Goal: Entertainment & Leisure: Consume media (video, audio)

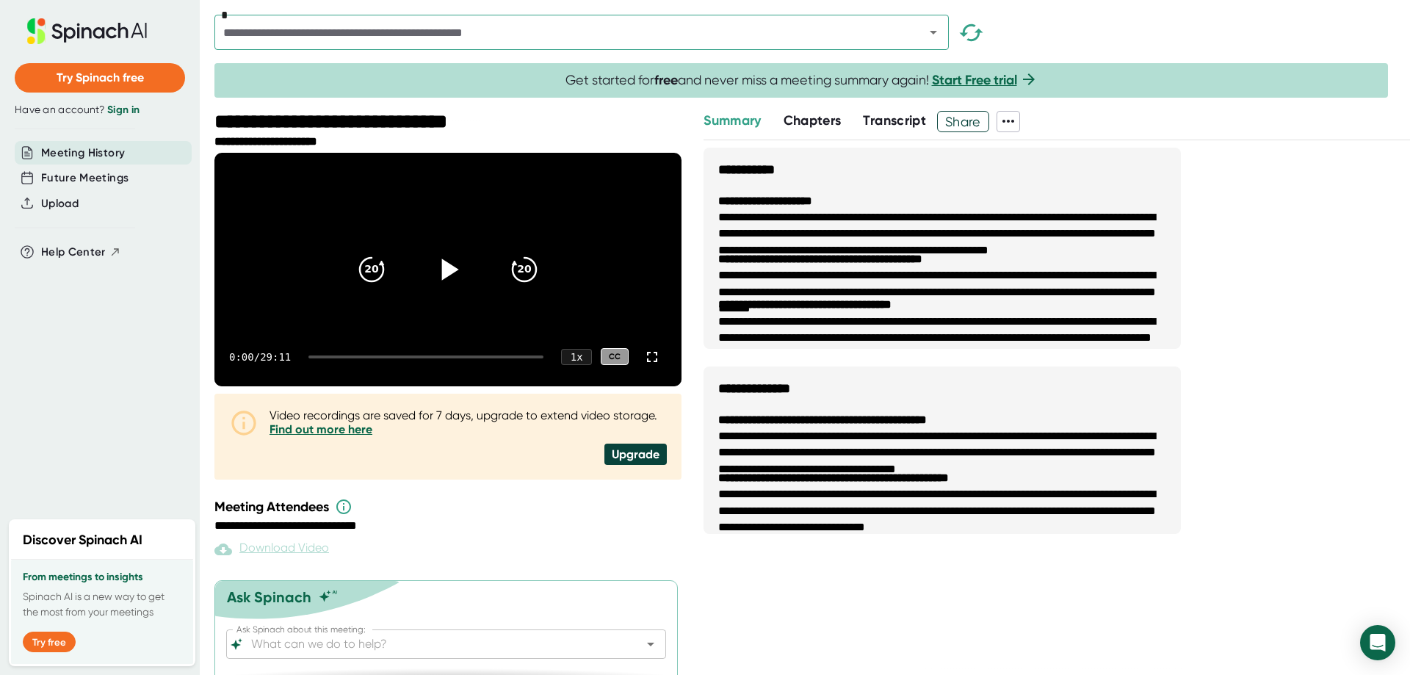
click at [452, 287] on icon at bounding box center [448, 268] width 37 height 37
click at [643, 366] on icon at bounding box center [652, 357] width 18 height 18
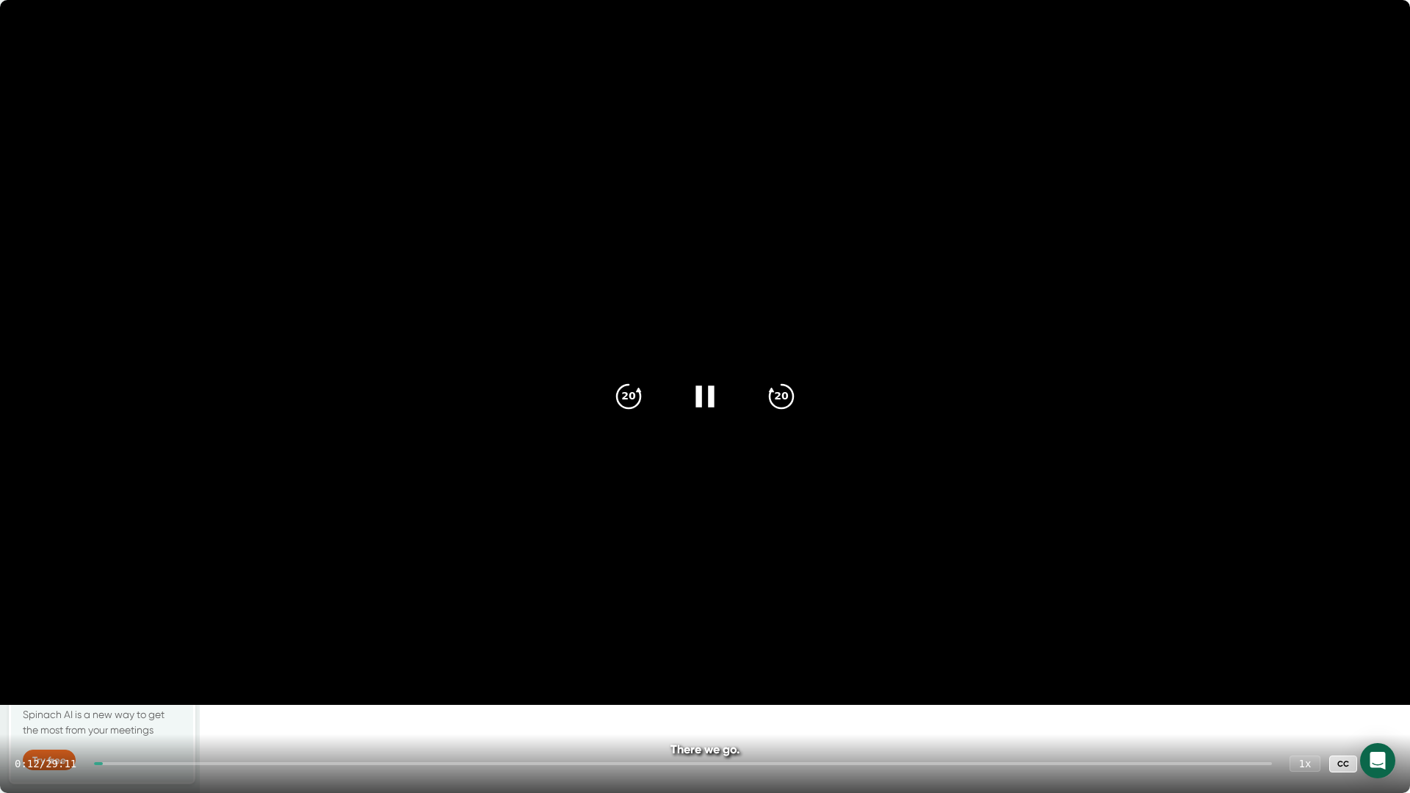
click at [980, 674] on div "0:12 / 29:11 1 x CC" at bounding box center [705, 763] width 1410 height 59
click at [980, 674] on div at bounding box center [683, 763] width 1178 height 3
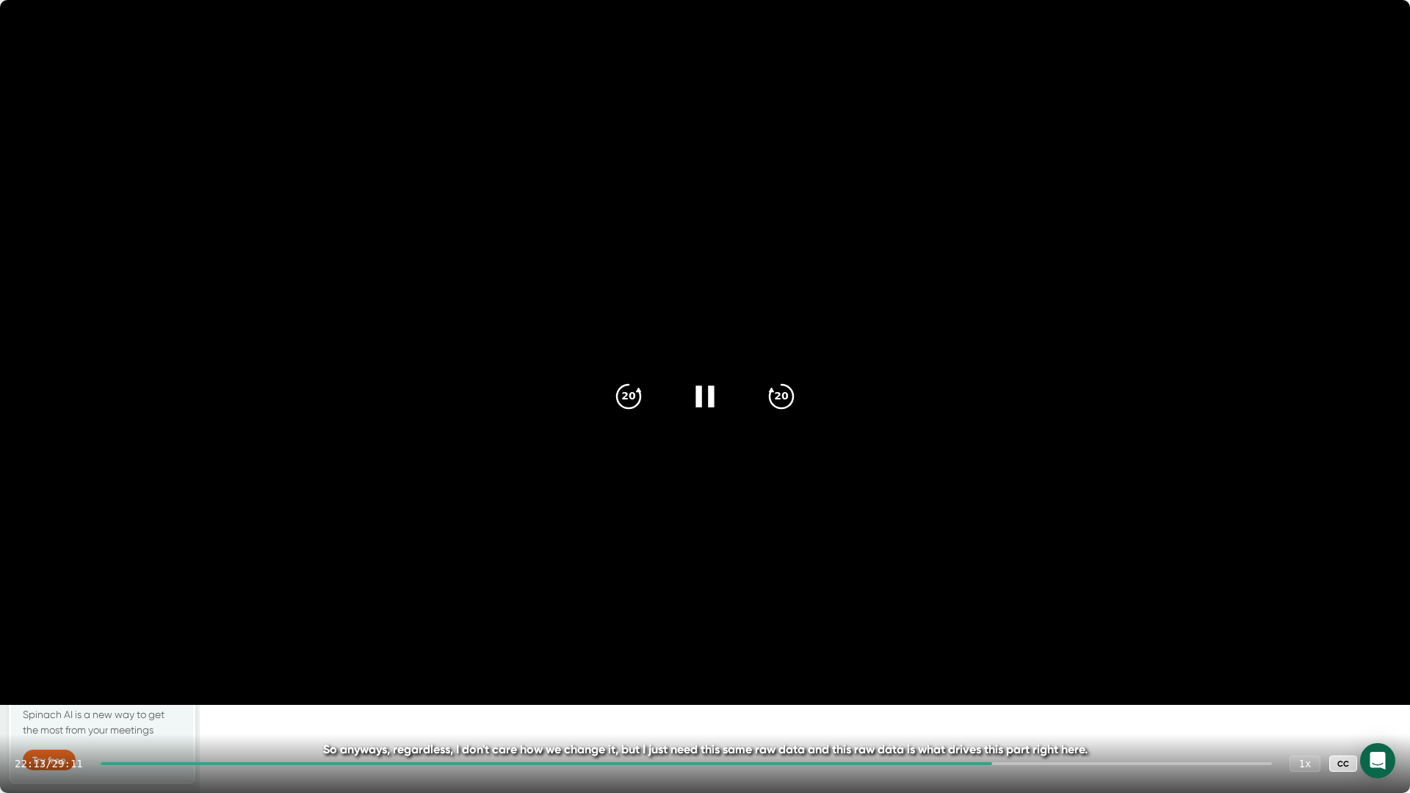
click at [792, 674] on div at bounding box center [546, 763] width 891 height 3
click at [632, 674] on div "17:12 / 29:11 1 x CC" at bounding box center [705, 763] width 1410 height 59
click at [620, 674] on div at bounding box center [446, 763] width 691 height 3
click at [576, 674] on div "12:55 / 29:11 1 x CC" at bounding box center [705, 763] width 1410 height 59
click at [576, 674] on div at bounding box center [360, 763] width 518 height 3
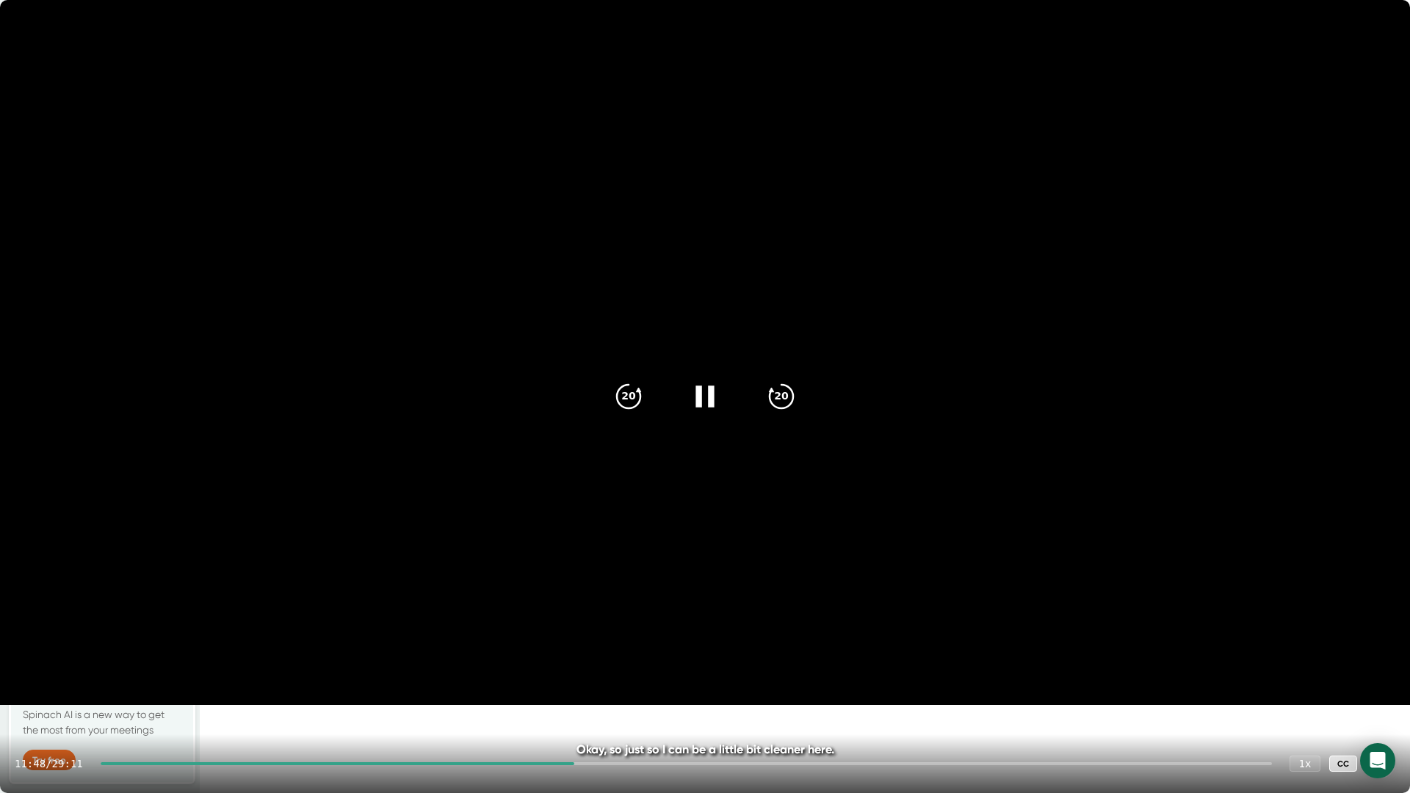
click at [596, 674] on div "11:48 / 29:11 1 x CC" at bounding box center [705, 763] width 1410 height 59
click at [596, 674] on div at bounding box center [686, 763] width 1171 height 3
click at [783, 405] on icon "20" at bounding box center [781, 396] width 37 height 37
click at [720, 400] on icon at bounding box center [705, 396] width 37 height 37
click at [704, 417] on div at bounding box center [705, 397] width 62 height 62
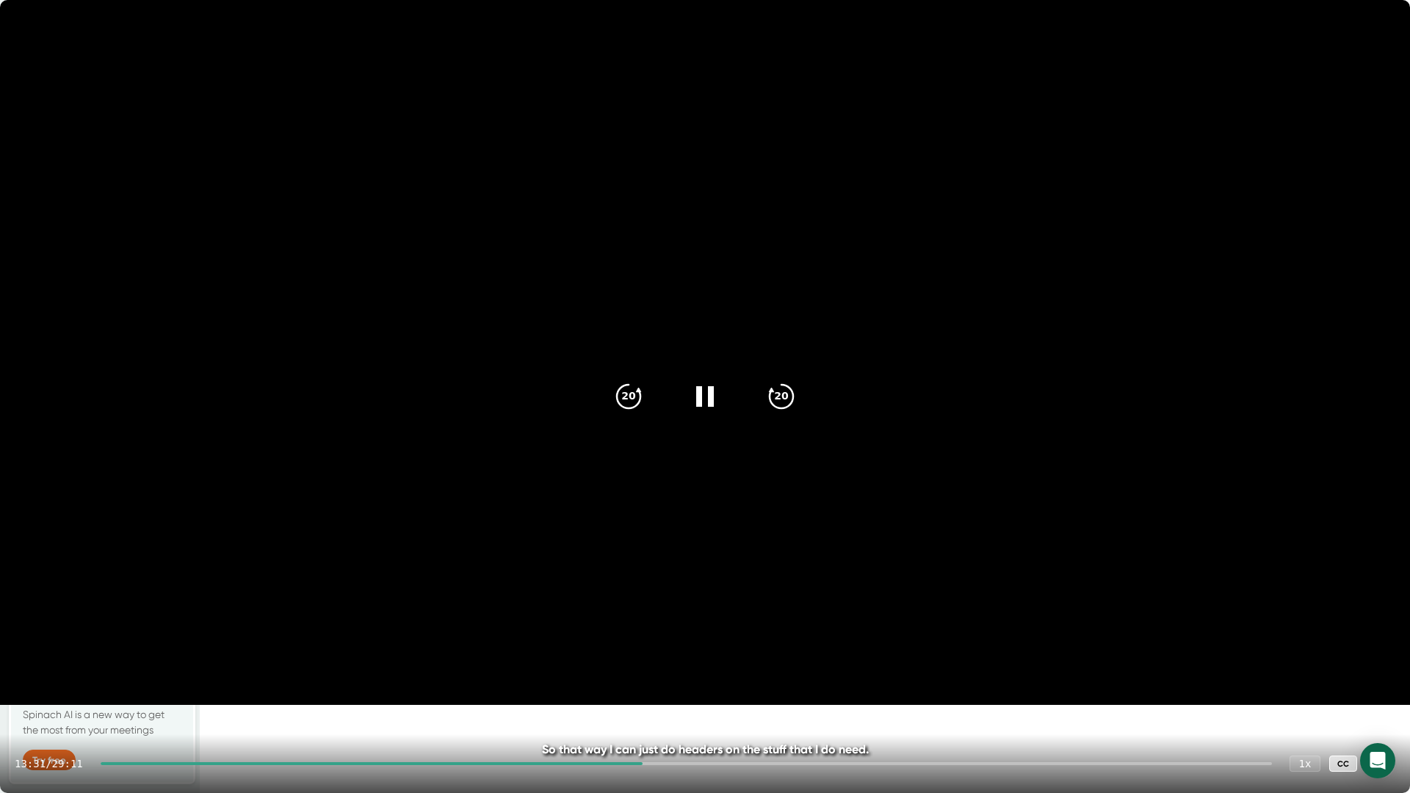
click at [656, 674] on div at bounding box center [686, 763] width 1171 height 3
click at [783, 391] on icon "20" at bounding box center [781, 396] width 37 height 37
click at [768, 405] on icon "20" at bounding box center [781, 396] width 37 height 37
drag, startPoint x: 706, startPoint y: 390, endPoint x: 684, endPoint y: 396, distance: 22.8
click at [706, 390] on icon at bounding box center [705, 396] width 37 height 37
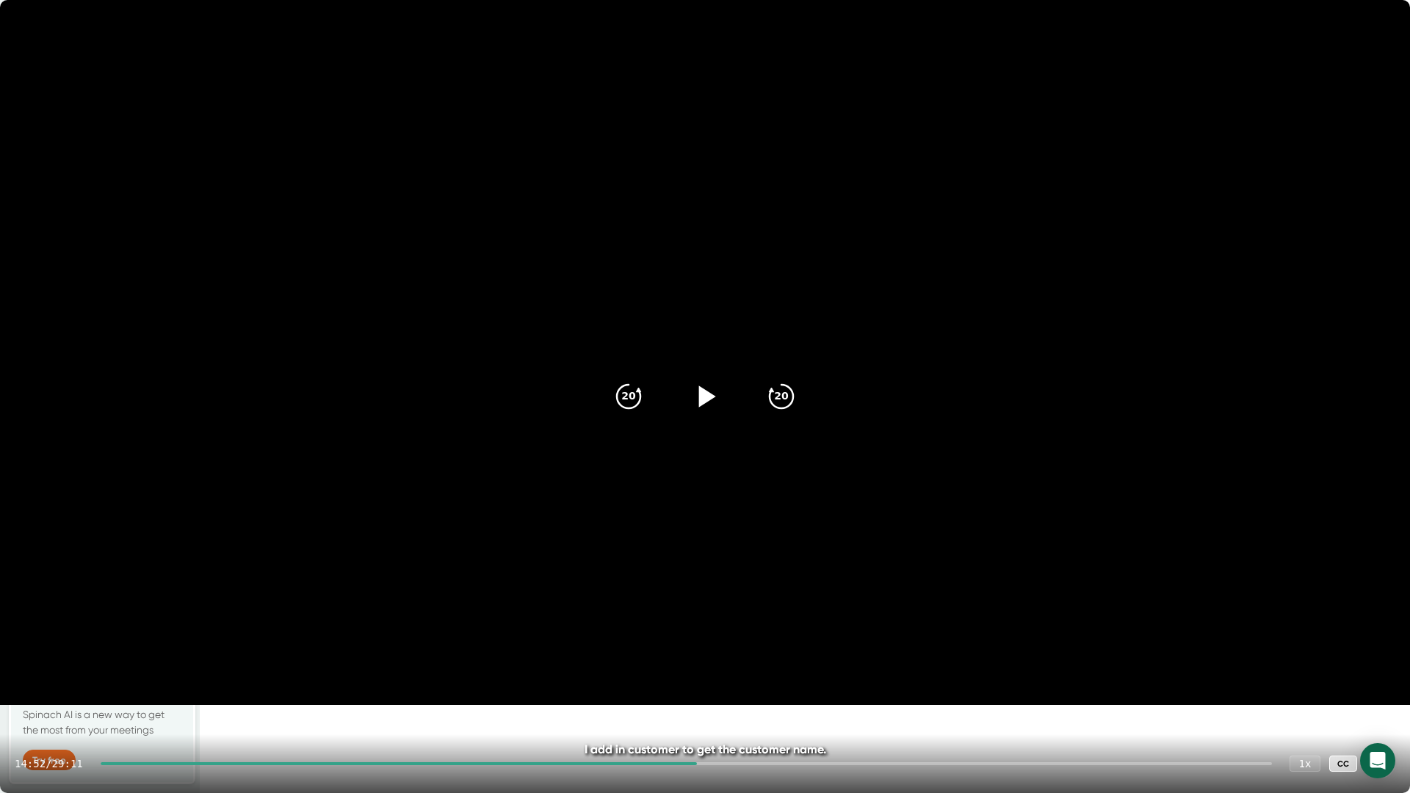
click at [698, 388] on icon at bounding box center [705, 396] width 37 height 37
click at [698, 388] on icon at bounding box center [704, 396] width 18 height 21
click at [714, 392] on icon at bounding box center [705, 396] width 37 height 37
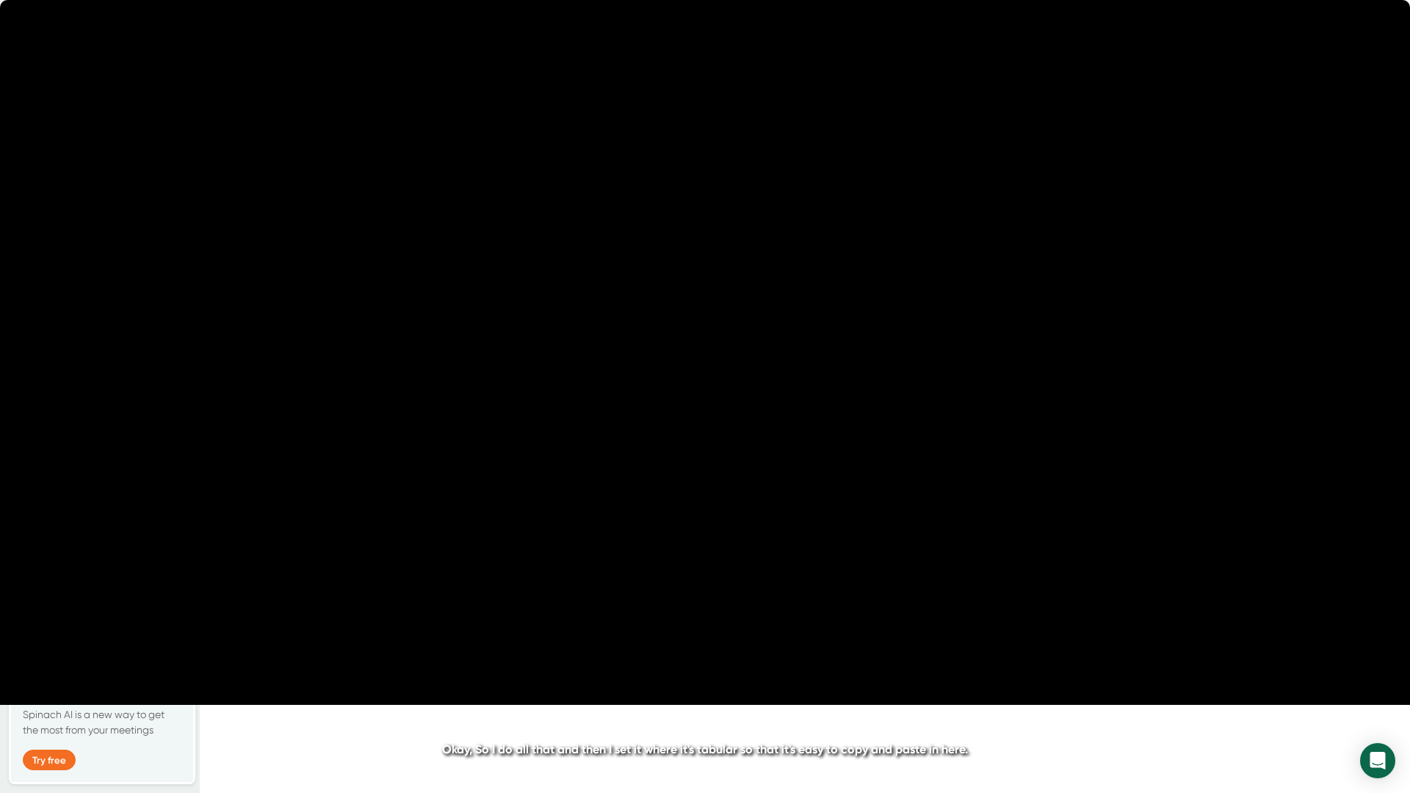
click at [725, 399] on div at bounding box center [705, 397] width 62 height 62
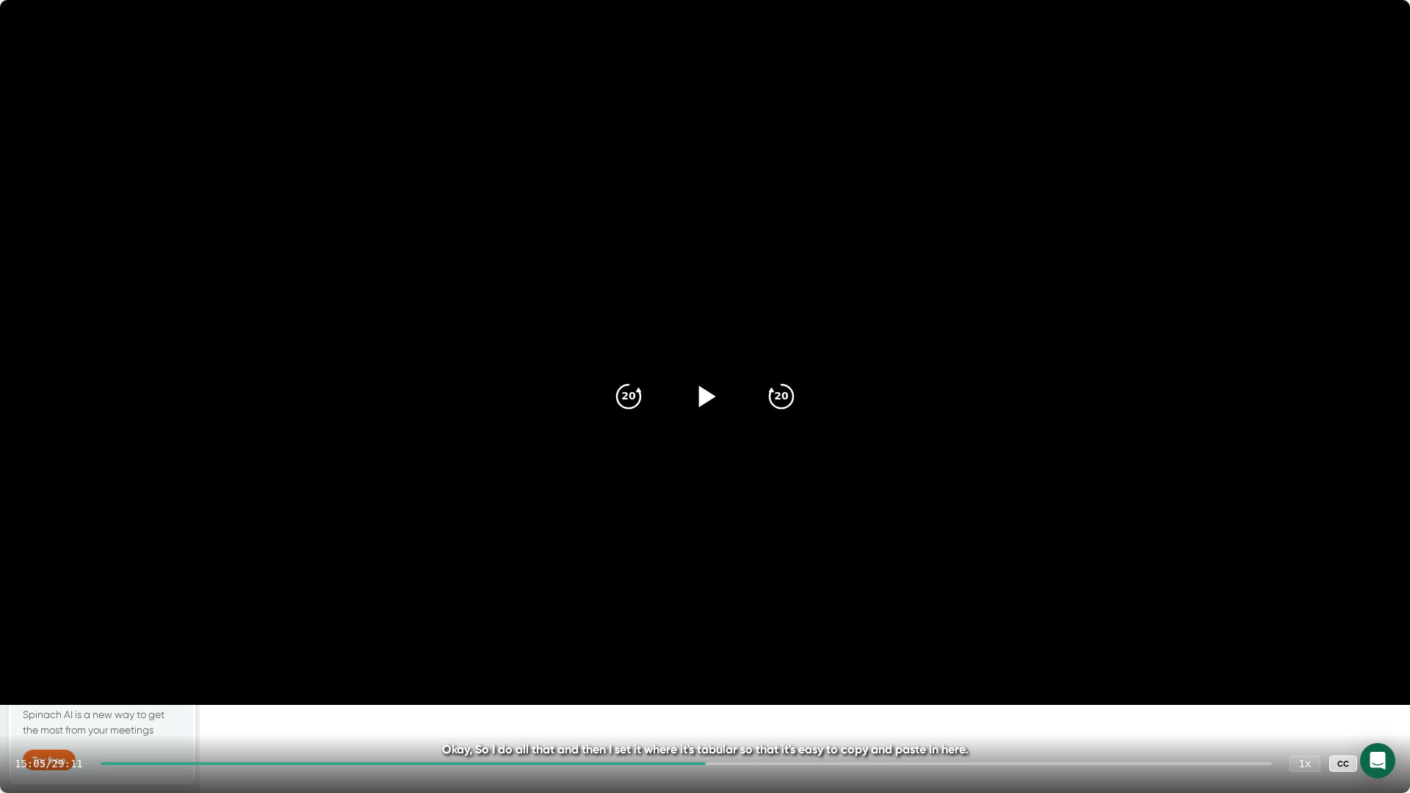
click at [723, 406] on div at bounding box center [705, 397] width 62 height 62
click at [623, 394] on icon "20" at bounding box center [628, 396] width 37 height 37
click at [707, 397] on icon at bounding box center [705, 396] width 37 height 37
click at [696, 401] on icon at bounding box center [705, 396] width 37 height 37
click at [623, 407] on icon at bounding box center [628, 396] width 25 height 25
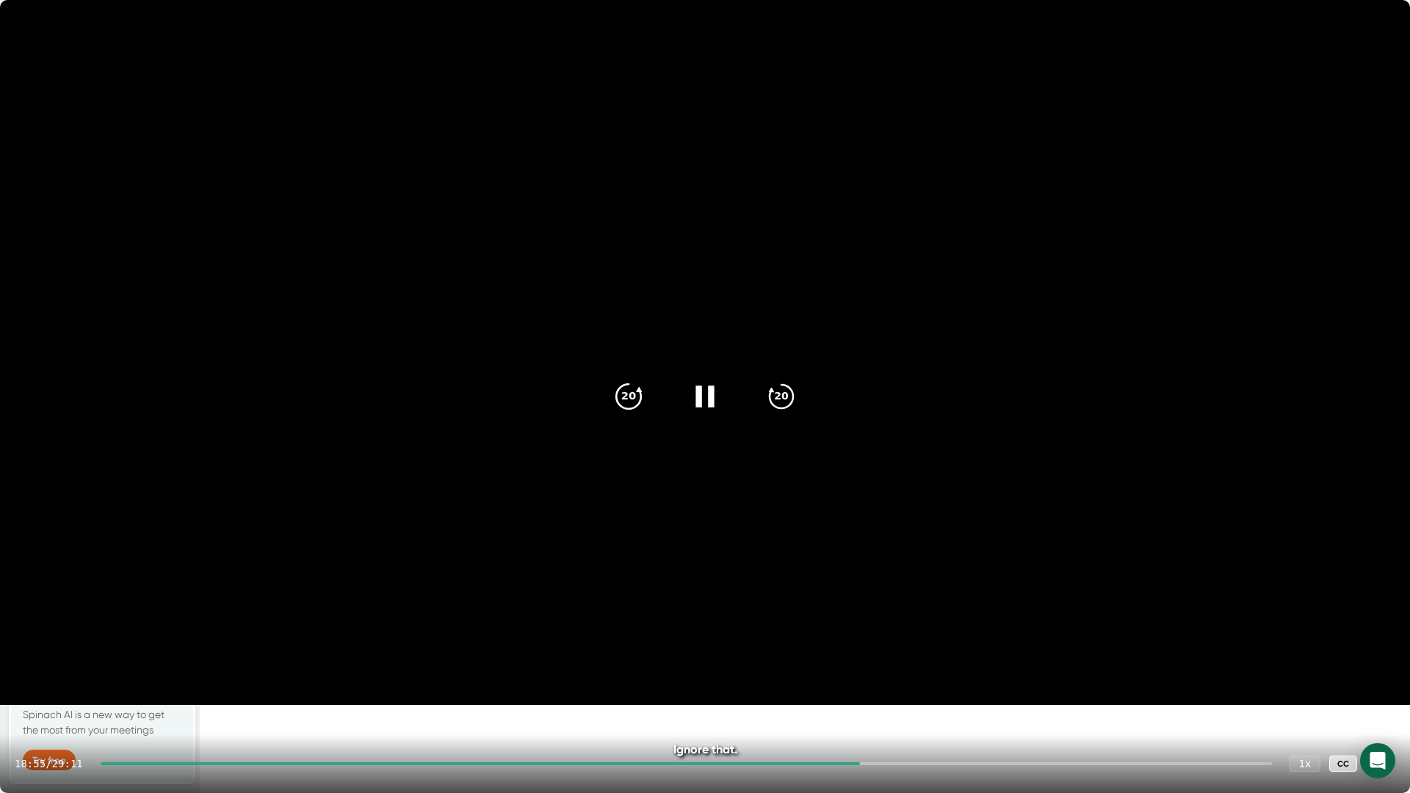
click at [619, 405] on icon "20" at bounding box center [628, 396] width 37 height 37
click at [630, 385] on icon "20" at bounding box center [628, 396] width 37 height 37
click at [627, 381] on icon "20" at bounding box center [628, 396] width 37 height 37
click at [709, 391] on icon at bounding box center [704, 396] width 18 height 21
click at [640, 399] on icon "20" at bounding box center [628, 396] width 37 height 37
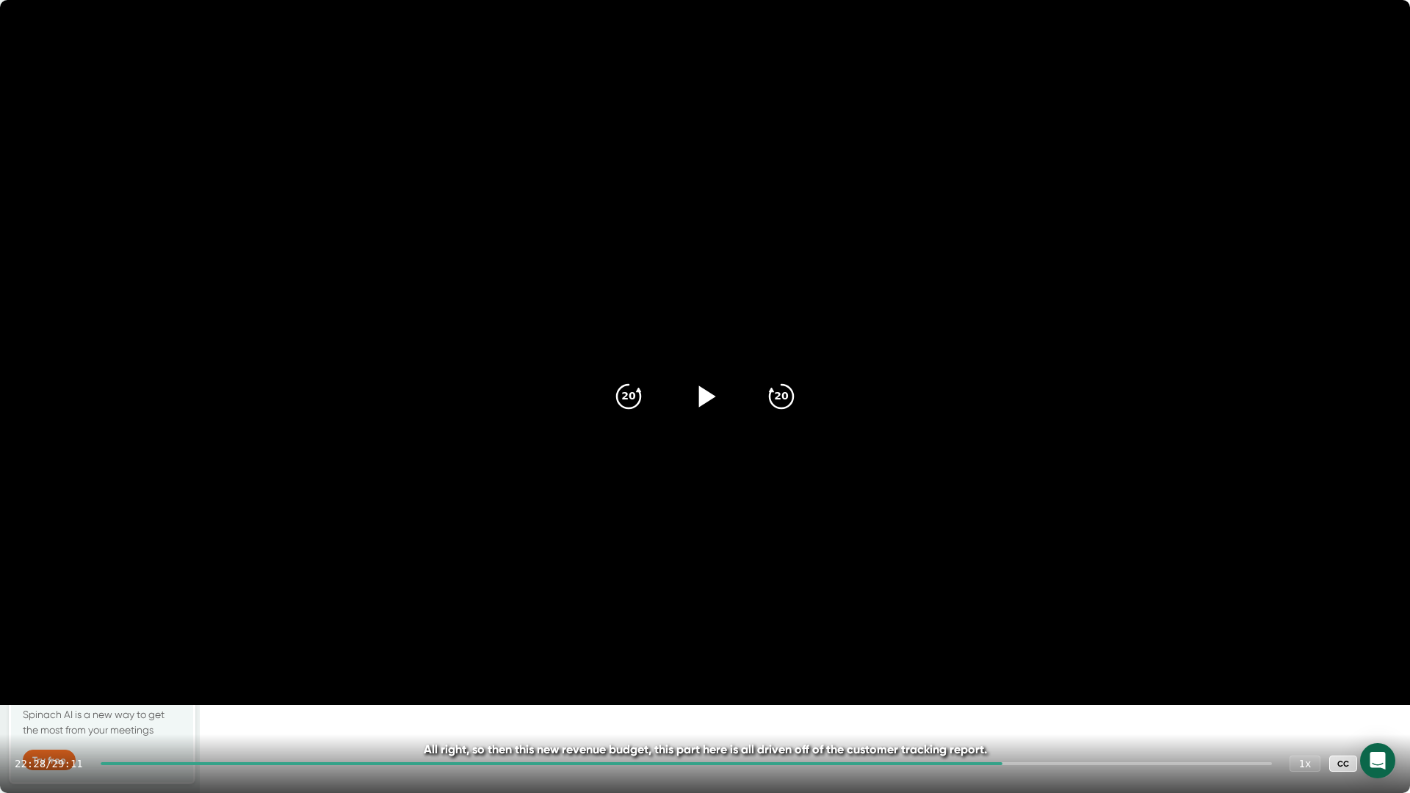
click at [693, 397] on icon at bounding box center [705, 396] width 37 height 37
click at [626, 410] on icon "20" at bounding box center [628, 396] width 37 height 37
click at [615, 411] on icon "20" at bounding box center [628, 396] width 37 height 37
click at [1009, 674] on div at bounding box center [558, 763] width 914 height 3
click at [698, 389] on icon at bounding box center [704, 396] width 18 height 21
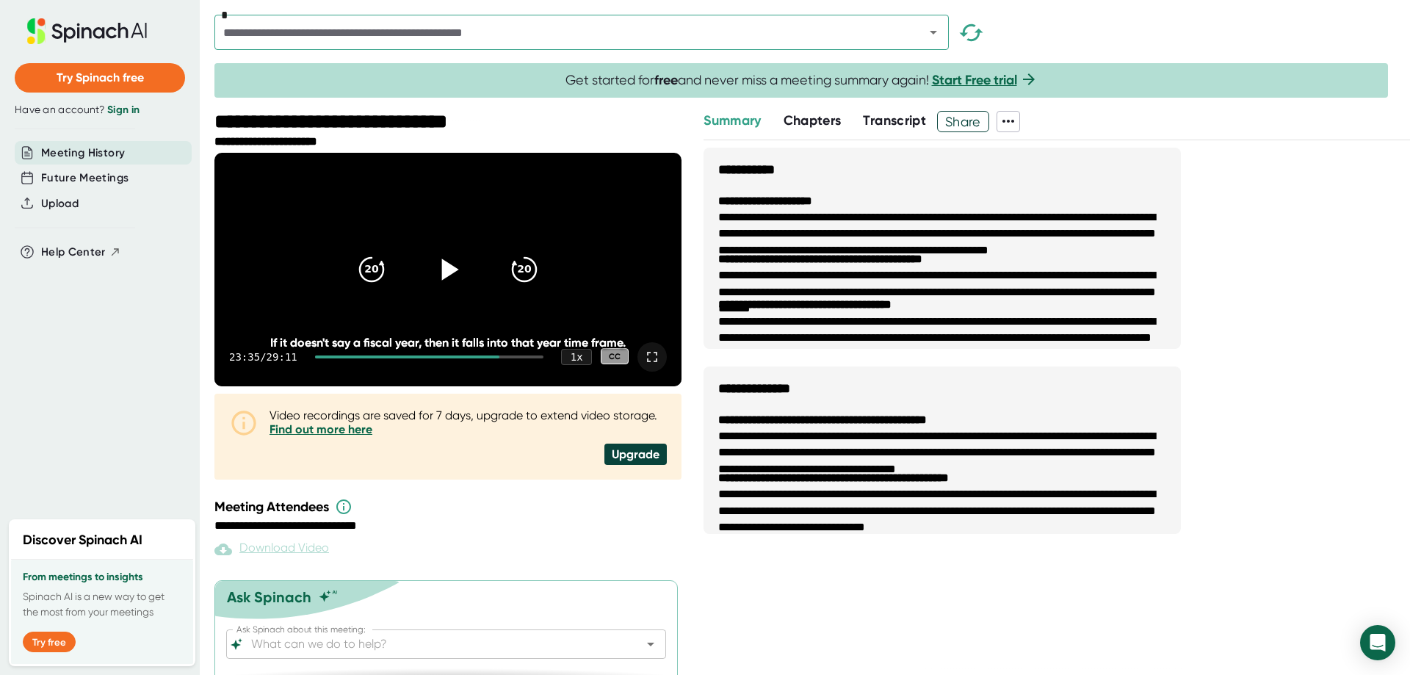
click at [648, 366] on icon at bounding box center [652, 357] width 18 height 18
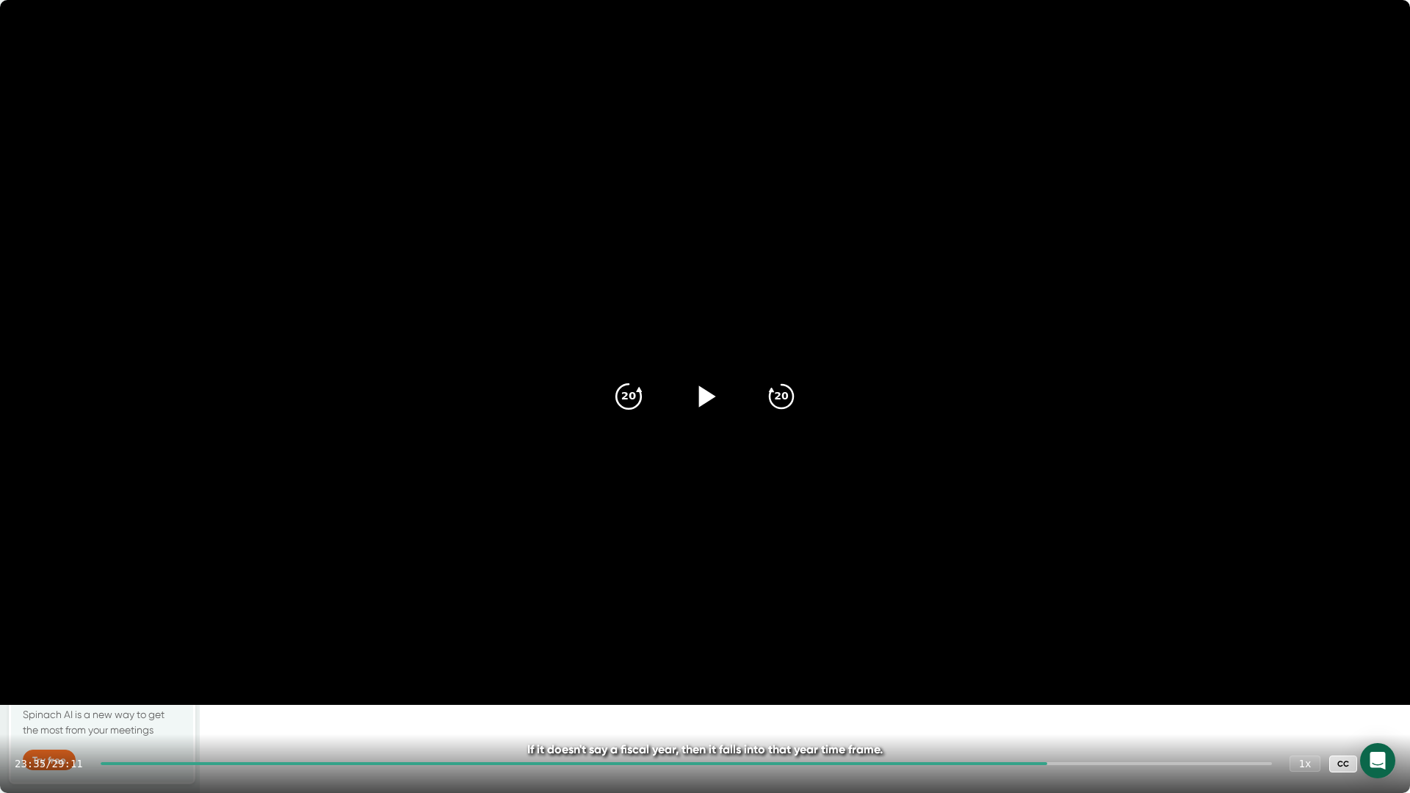
click at [623, 395] on icon "20" at bounding box center [628, 396] width 37 height 37
click at [704, 404] on icon at bounding box center [705, 396] width 37 height 37
click at [617, 397] on icon "20" at bounding box center [628, 396] width 37 height 37
click at [716, 407] on icon at bounding box center [705, 396] width 37 height 37
click at [723, 394] on div at bounding box center [705, 397] width 62 height 62
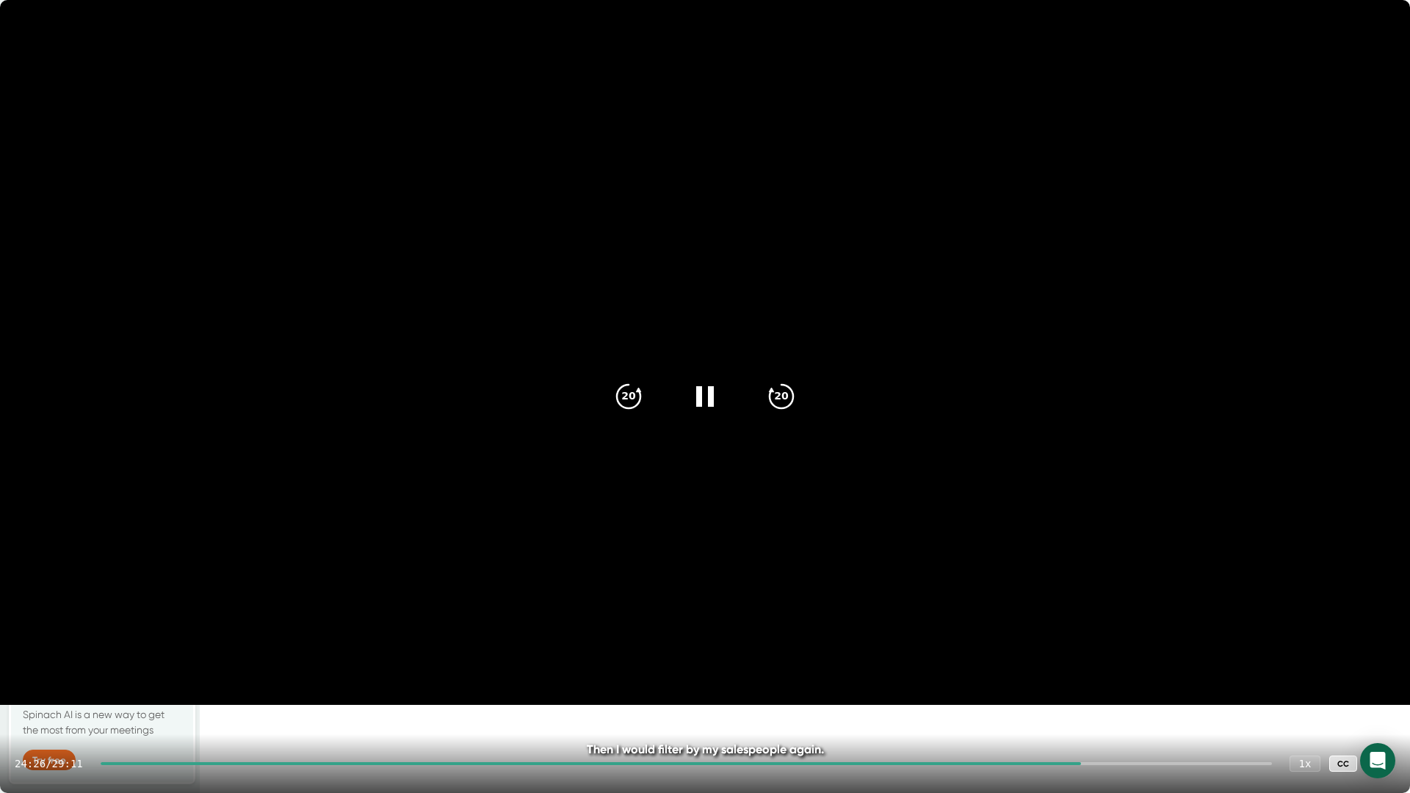
drag, startPoint x: 713, startPoint y: 400, endPoint x: 381, endPoint y: 443, distance: 334.6
click at [713, 400] on icon at bounding box center [705, 396] width 18 height 21
drag, startPoint x: 688, startPoint y: 408, endPoint x: 650, endPoint y: 408, distance: 38.2
click at [688, 408] on icon at bounding box center [704, 396] width 35 height 35
click at [638, 408] on icon "20" at bounding box center [628, 396] width 37 height 37
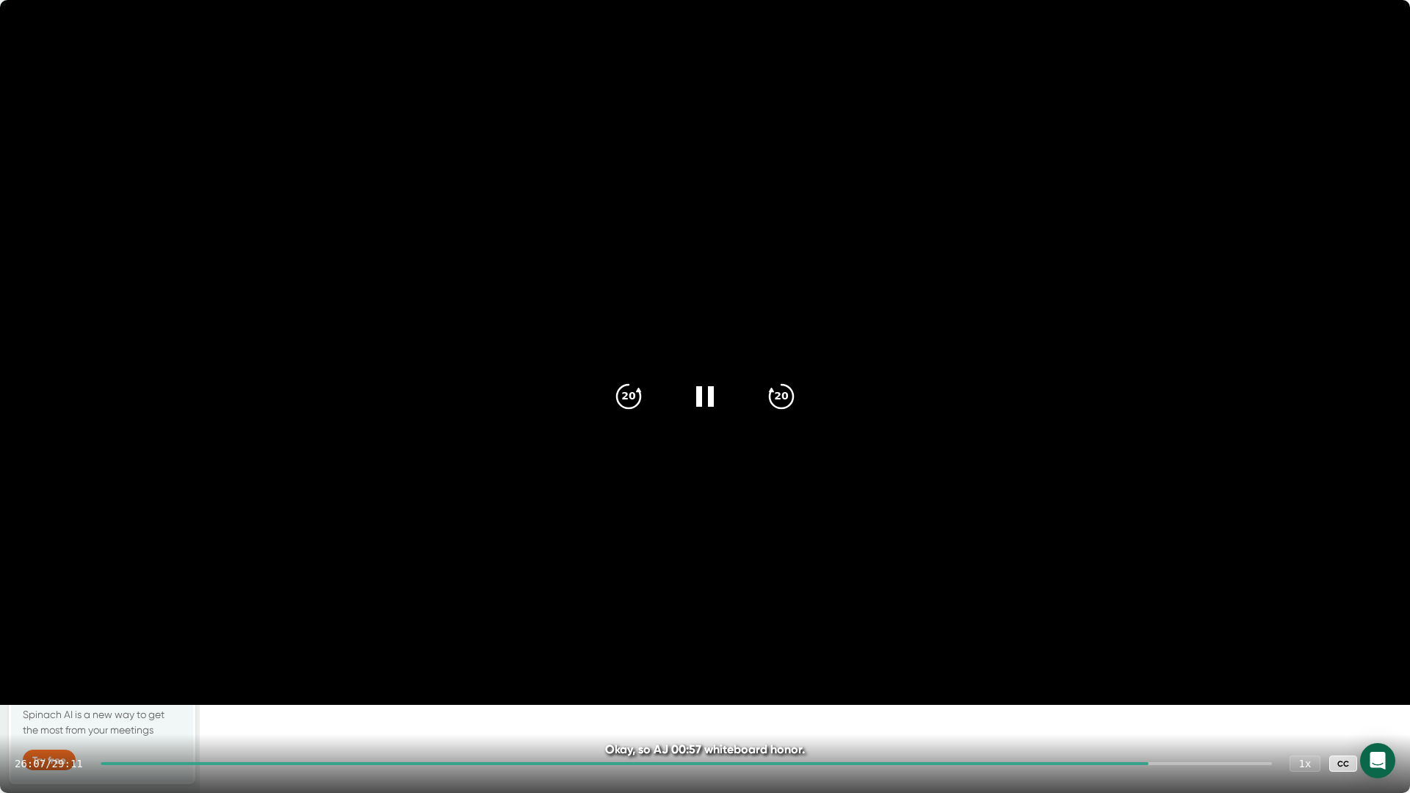
click at [457, 471] on video at bounding box center [705, 352] width 1410 height 705
drag, startPoint x: 605, startPoint y: 398, endPoint x: 618, endPoint y: 399, distance: 12.5
click at [606, 397] on div "20" at bounding box center [629, 397] width 62 height 62
click at [690, 395] on icon at bounding box center [705, 396] width 37 height 37
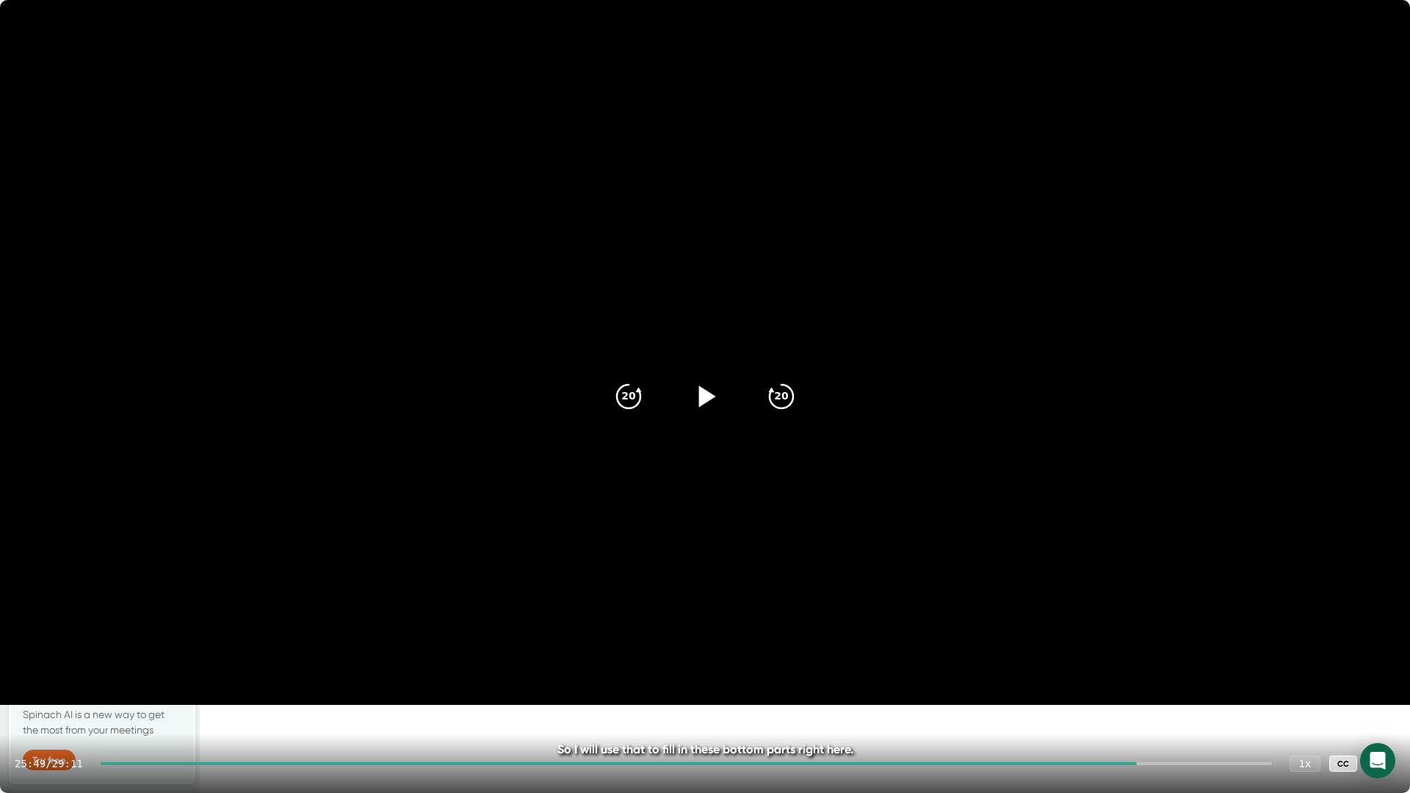
click at [716, 391] on icon at bounding box center [705, 396] width 37 height 37
click at [772, 401] on icon "20" at bounding box center [781, 396] width 37 height 37
